Goal: Find specific page/section: Find specific page/section

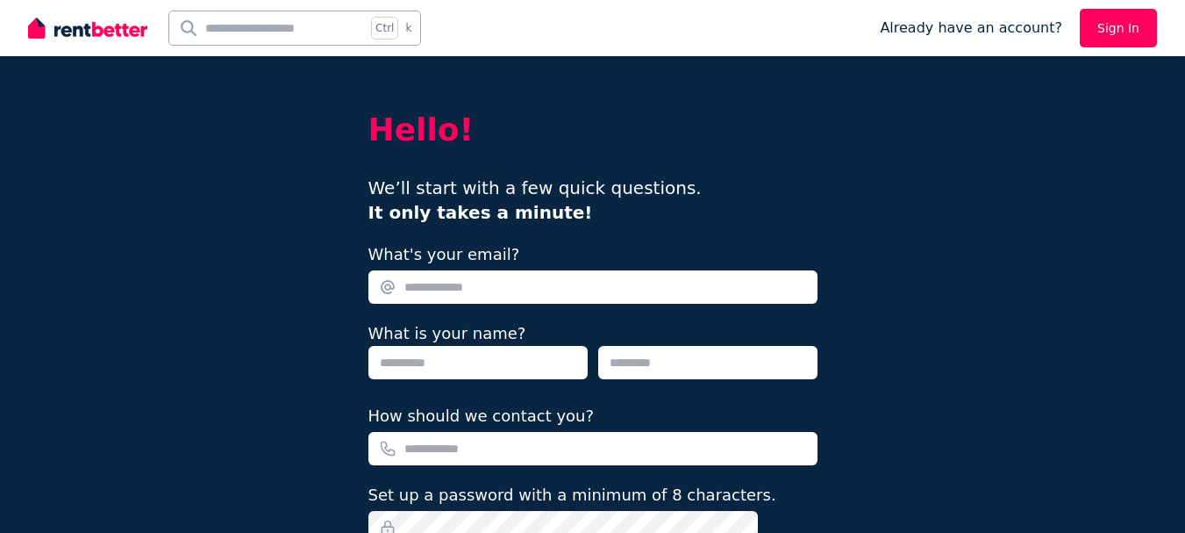
scroll to position [256, 0]
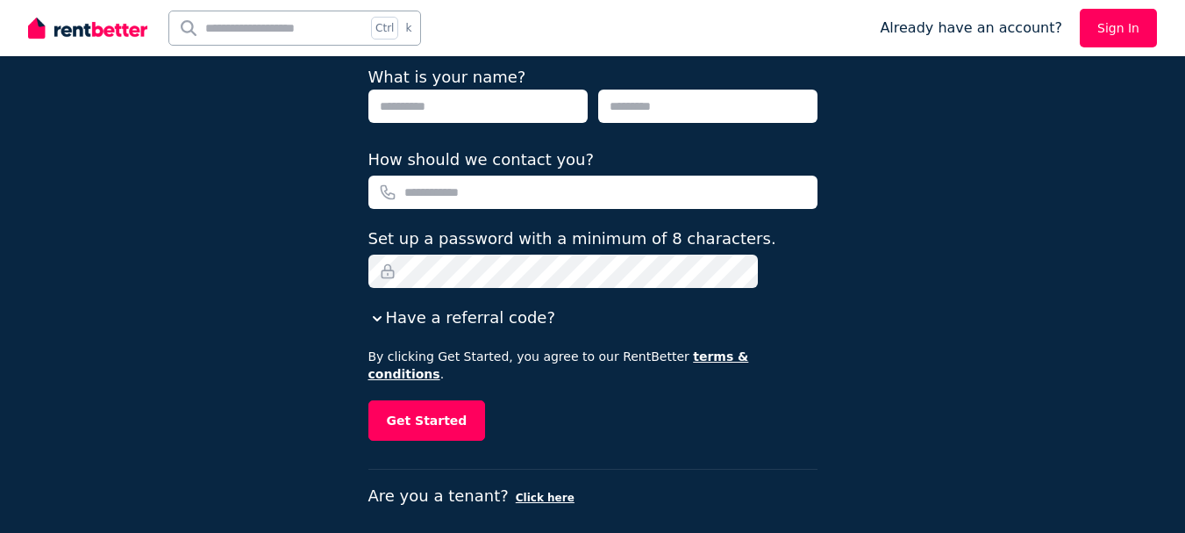
click at [493, 483] on p "Are you a tenant? Click here" at bounding box center [593, 495] width 449 height 25
click at [371, 283] on div "Hello! We’ll start with a few quick questions. It only takes a minute! What's y…" at bounding box center [592, 147] width 1185 height 806
click at [562, 490] on button "Click here" at bounding box center [545, 497] width 59 height 14
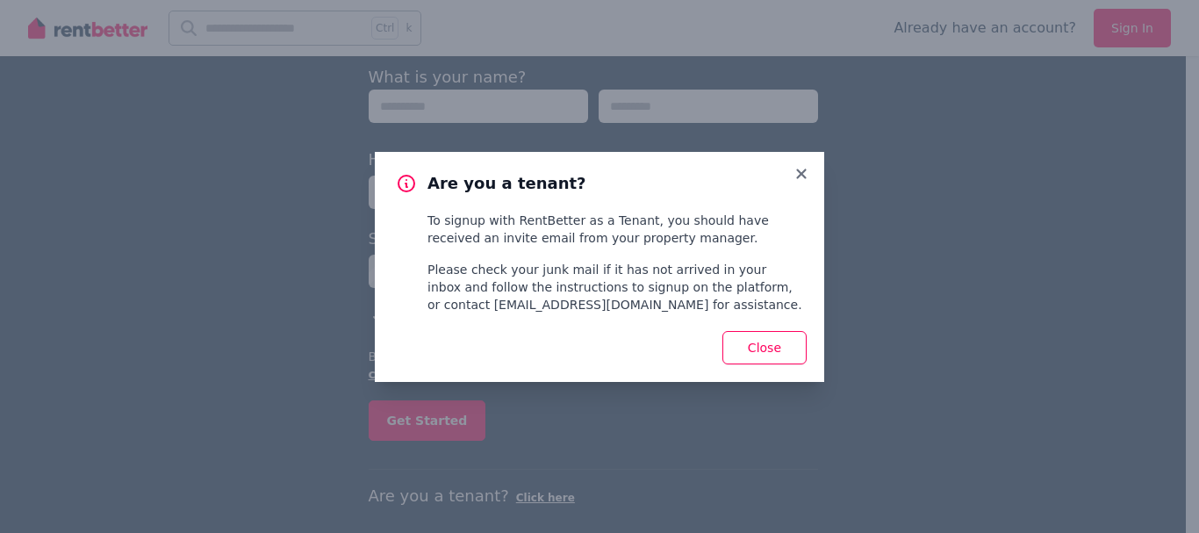
click at [774, 329] on div "Close" at bounding box center [599, 347] width 449 height 68
click at [766, 349] on button "Close" at bounding box center [764, 347] width 84 height 33
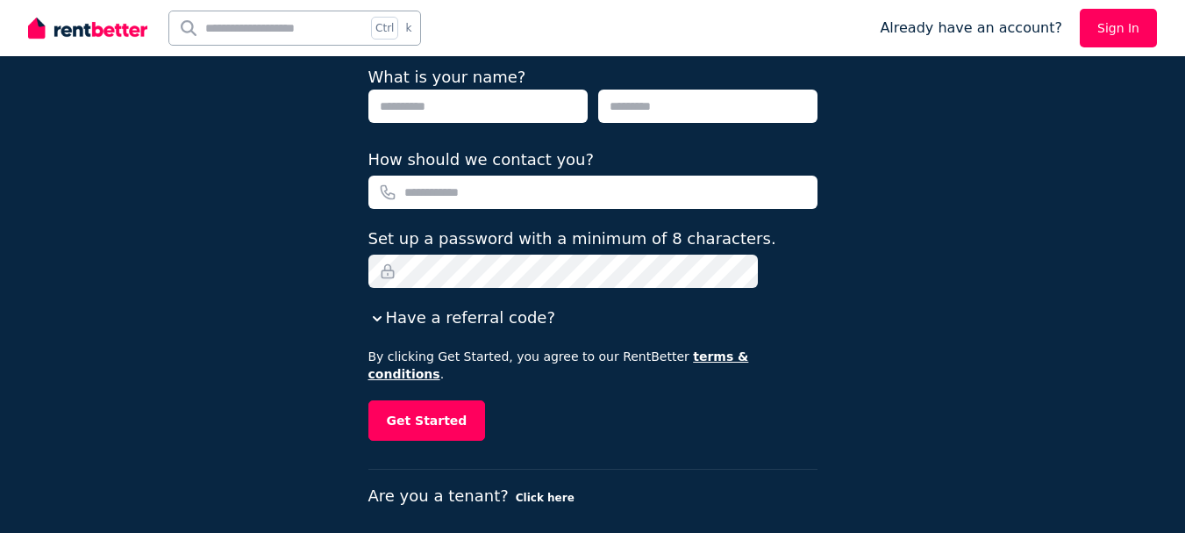
click at [551, 490] on button "Click here" at bounding box center [545, 497] width 59 height 14
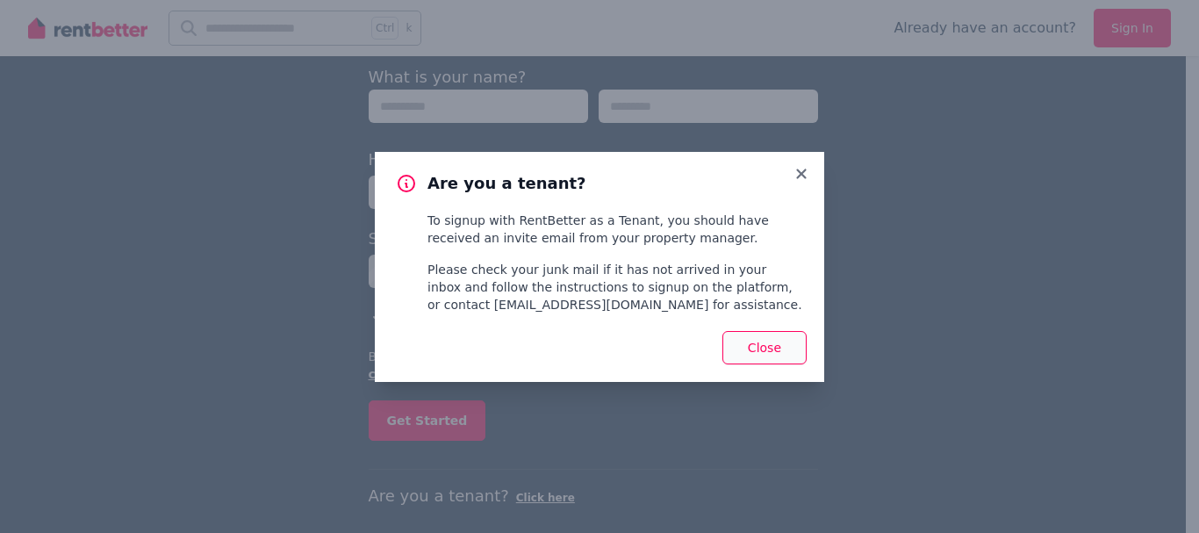
click at [775, 339] on button "Close" at bounding box center [764, 347] width 84 height 33
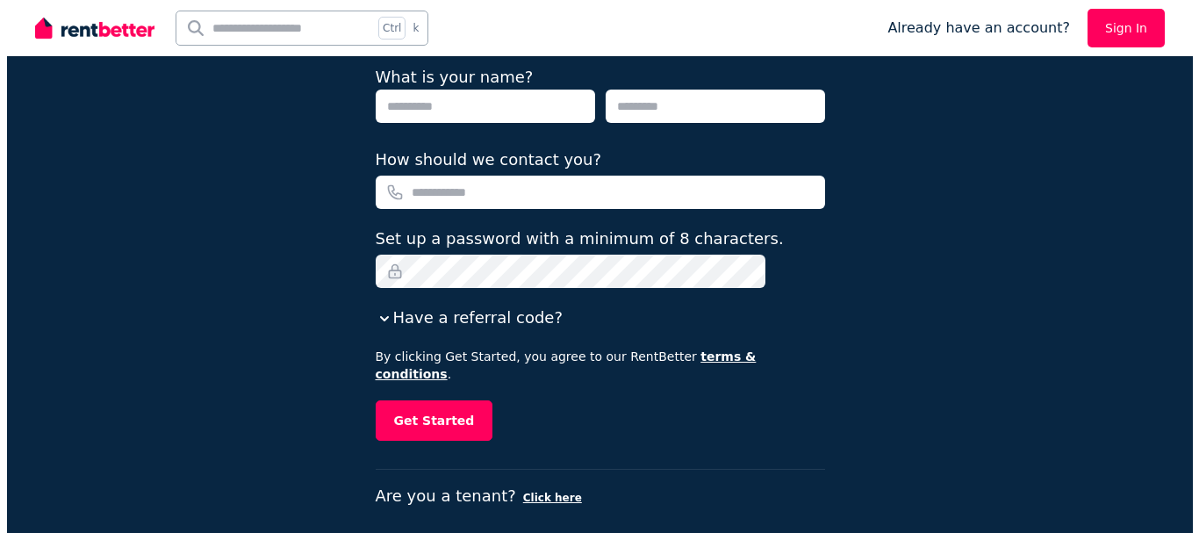
scroll to position [0, 0]
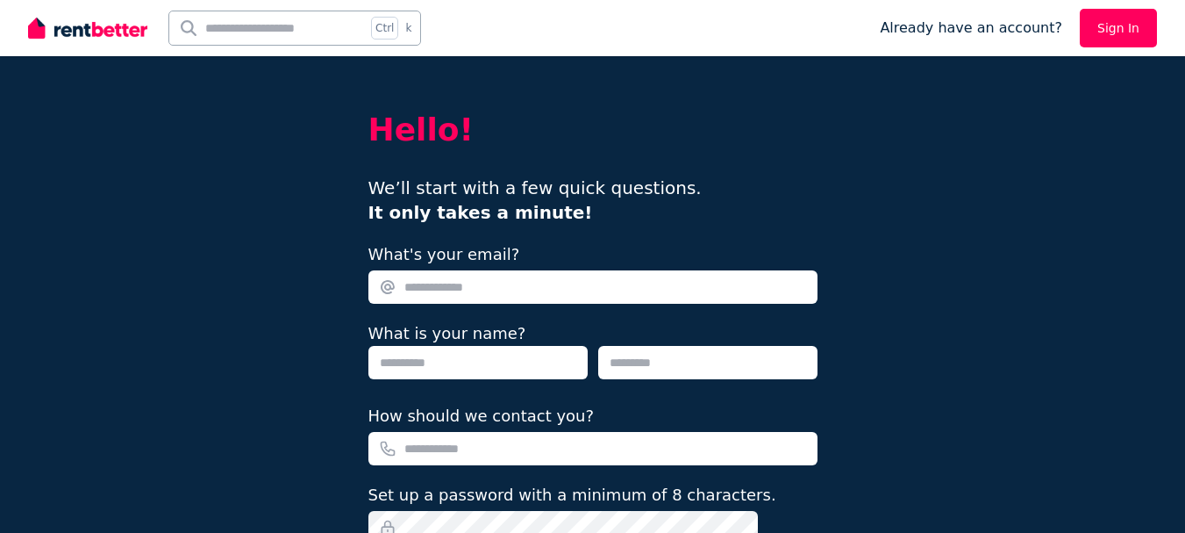
click at [254, 31] on input "text" at bounding box center [267, 27] width 197 height 33
type input "*****"
